Goal: Navigation & Orientation: Find specific page/section

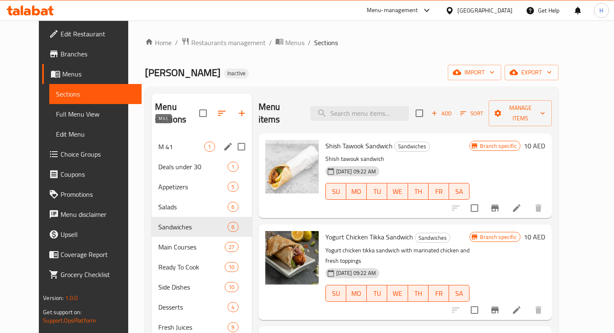
click at [172, 142] on span "M 41" at bounding box center [181, 147] width 46 height 10
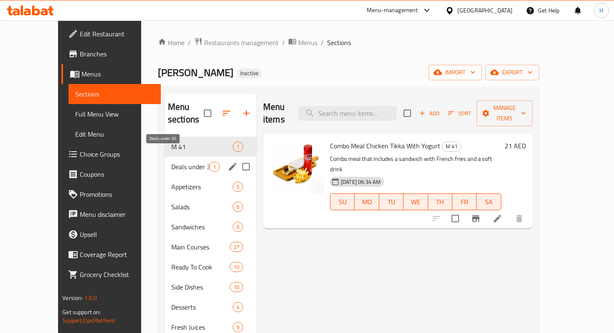
click at [172, 162] on span "Deals under 30" at bounding box center [190, 167] width 38 height 10
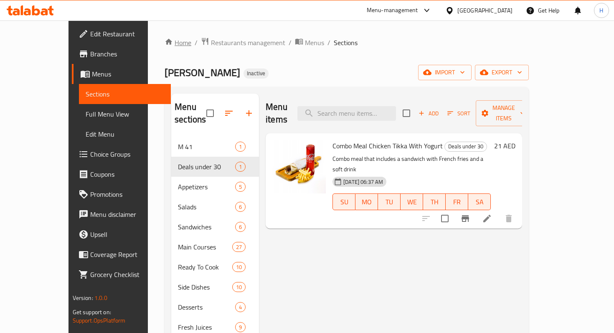
click at [165, 45] on link "Home" at bounding box center [178, 43] width 27 height 10
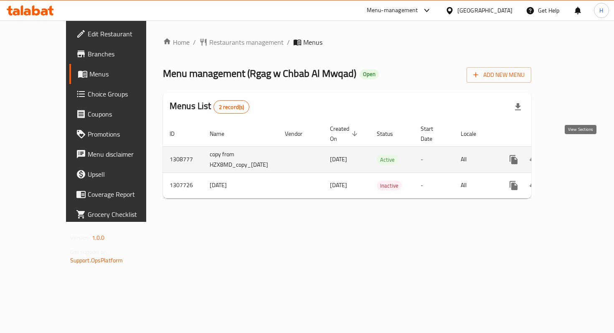
click at [580, 156] on link "enhanced table" at bounding box center [574, 160] width 20 height 20
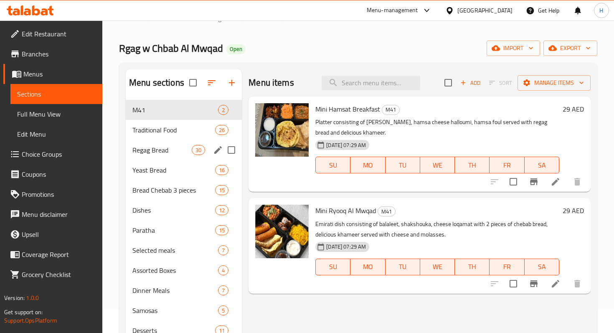
scroll to position [26, 0]
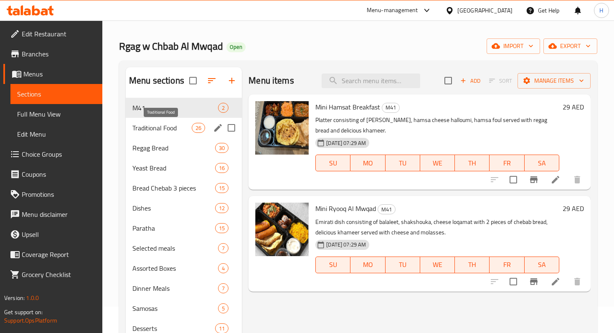
click at [159, 130] on span "Traditional Food" at bounding box center [161, 128] width 59 height 10
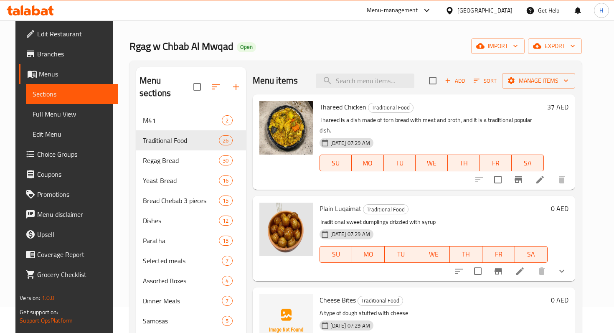
click at [41, 112] on span "Full Menu View" at bounding box center [72, 114] width 79 height 10
